Goal: Task Accomplishment & Management: Manage account settings

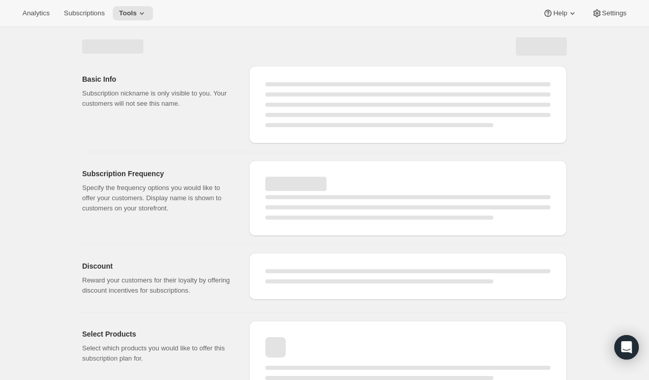
select select "WEEK"
select select "MONTH"
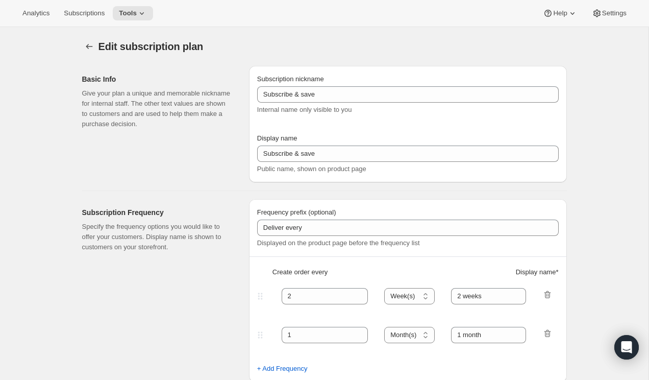
type input "Monthly Subscriptions"
type input "30"
select select "DAY"
type input "30 - Day Subscription"
type input "60"
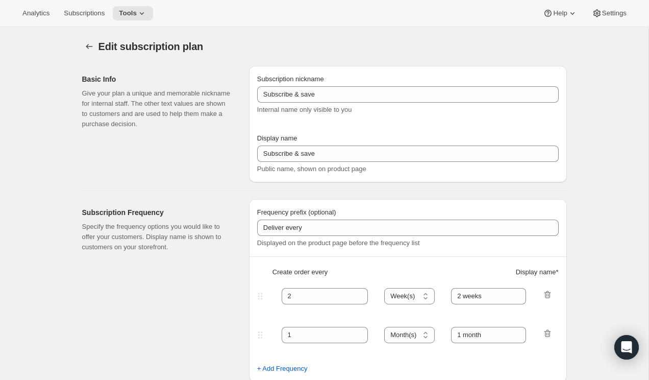
select select "DAY"
type input "60 - Day Subscription"
type input "Subscription Can Be Canceled at Anytime"
